Goal: Transaction & Acquisition: Book appointment/travel/reservation

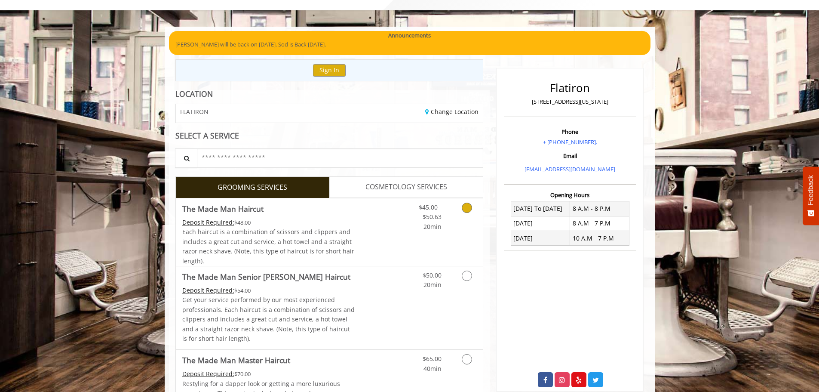
click at [325, 214] on span "The Made Man Haircut" at bounding box center [268, 208] width 173 height 12
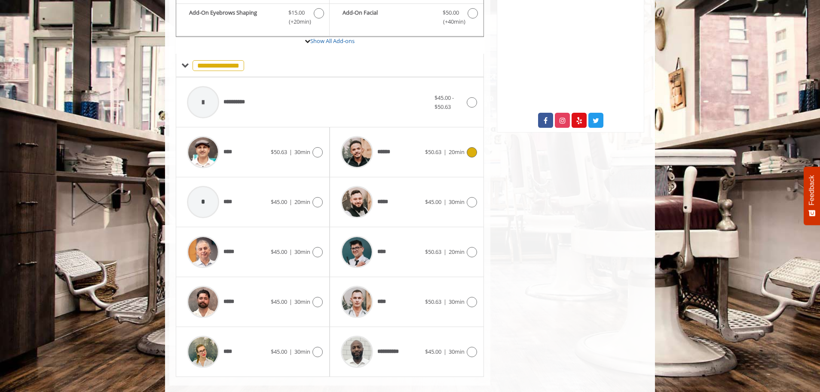
click at [404, 162] on div "******" at bounding box center [381, 152] width 88 height 41
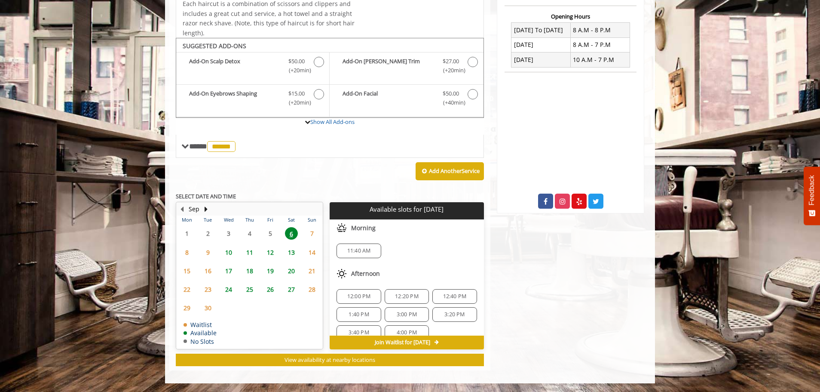
scroll to position [11, 0]
click at [354, 300] on span "1:40 PM" at bounding box center [359, 303] width 20 height 7
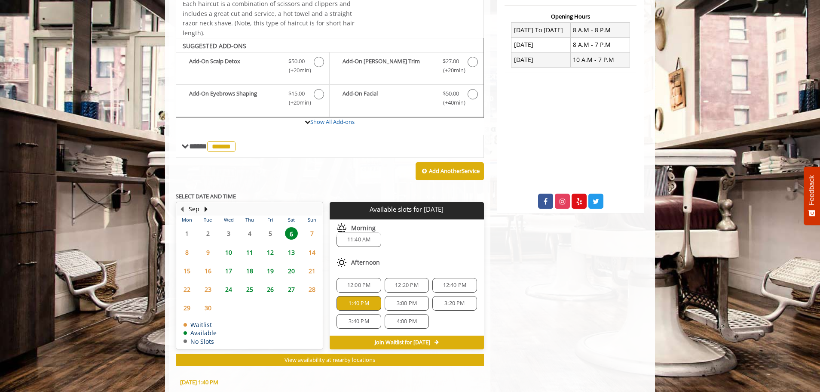
scroll to position [377, 0]
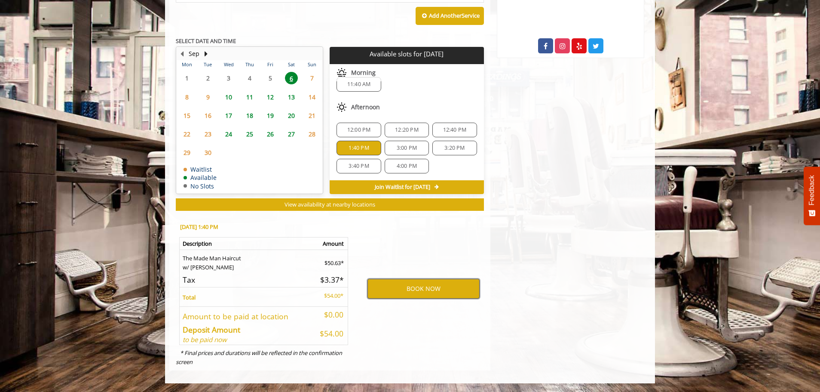
click at [434, 284] on button "BOOK NOW" at bounding box center [424, 289] width 112 height 20
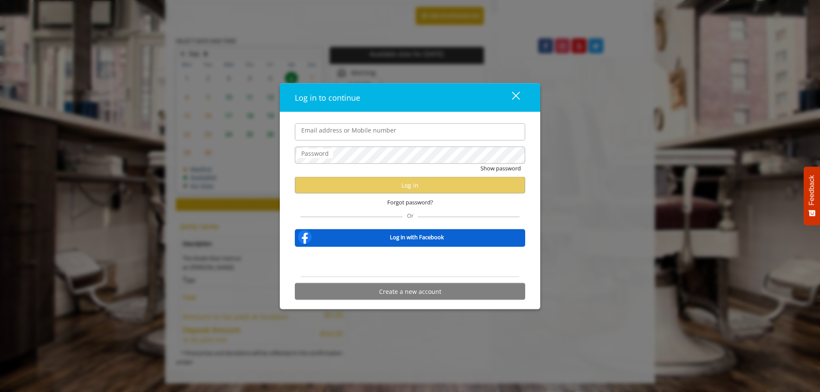
click at [322, 128] on input "Email address or Mobile number" at bounding box center [410, 131] width 230 height 17
type input "**********"
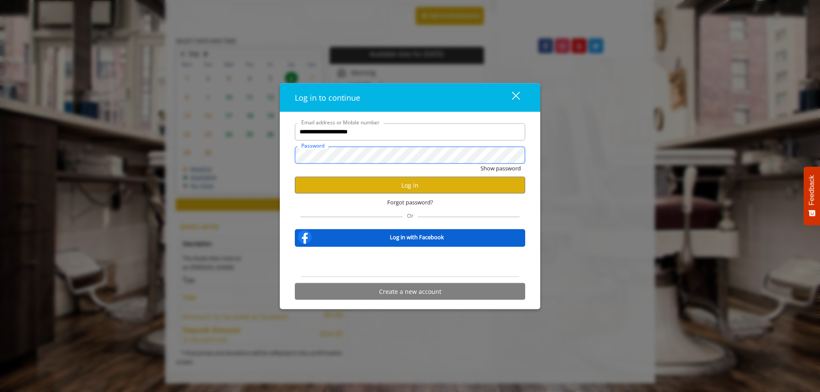
click at [481, 163] on button "Show password" at bounding box center [501, 167] width 40 height 9
click at [409, 181] on button "Log in" at bounding box center [410, 185] width 230 height 17
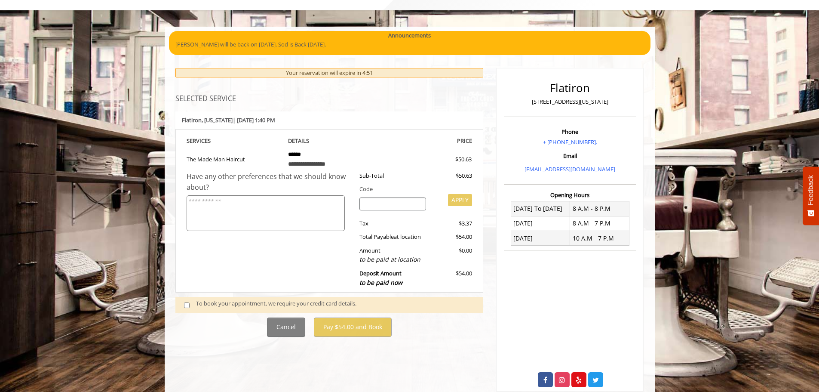
scroll to position [200, 0]
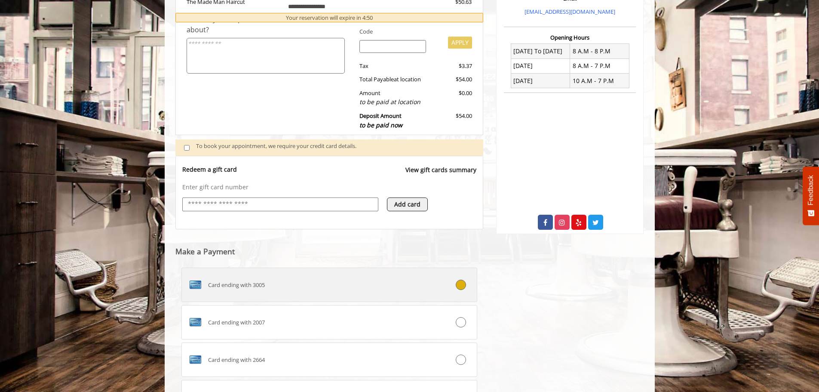
click at [316, 287] on div "Card ending with 3005" at bounding box center [305, 285] width 246 height 14
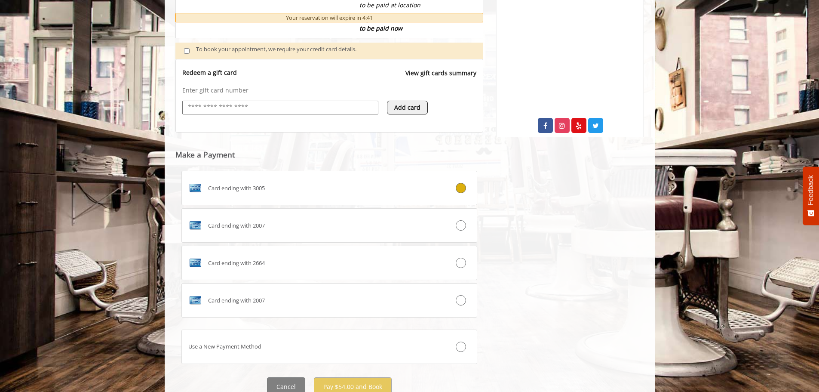
scroll to position [301, 0]
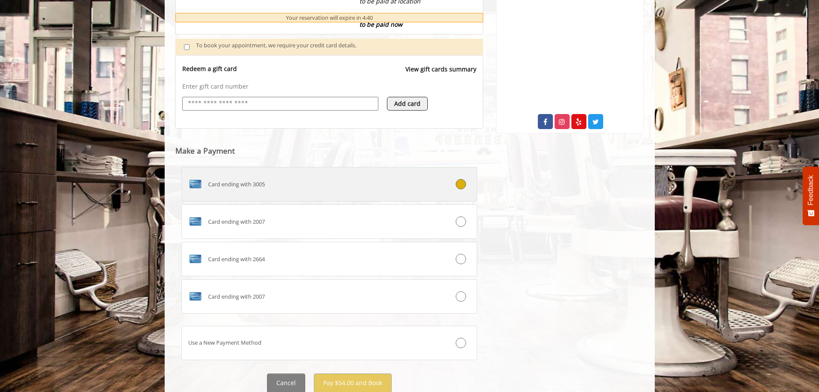
click at [375, 179] on div "Card ending with 3005" at bounding box center [305, 184] width 246 height 14
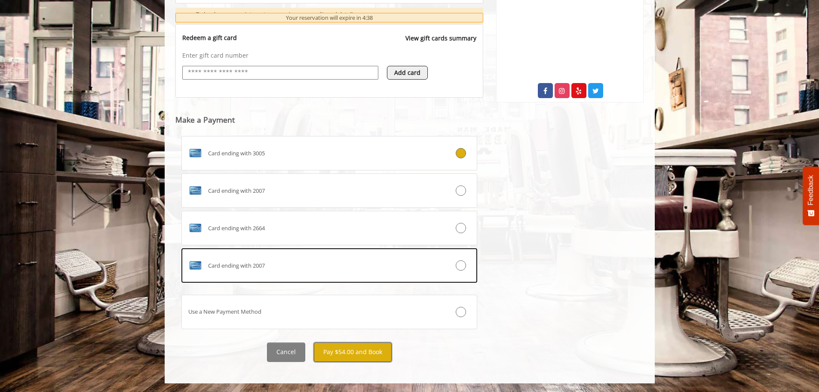
click at [353, 345] on button "Pay $54.00 and Book" at bounding box center [353, 351] width 78 height 19
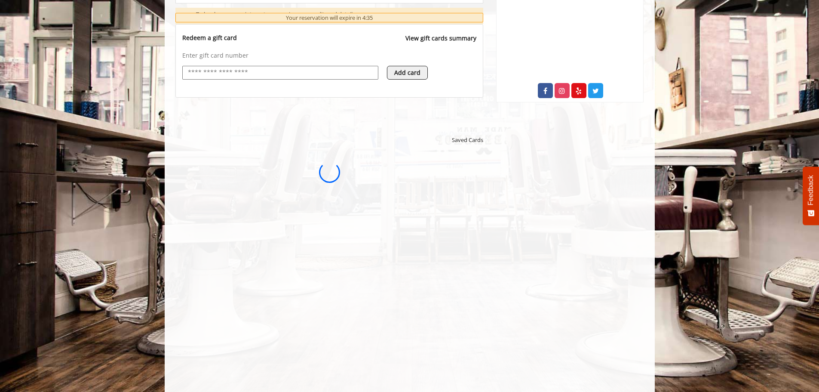
scroll to position [0, 0]
